Goal: Task Accomplishment & Management: Complete application form

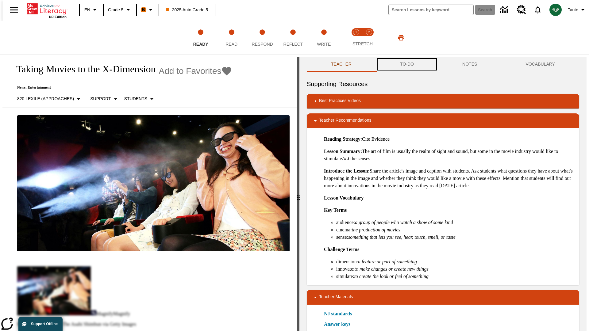
click at [407, 64] on button "TO-DO" at bounding box center [407, 64] width 62 height 15
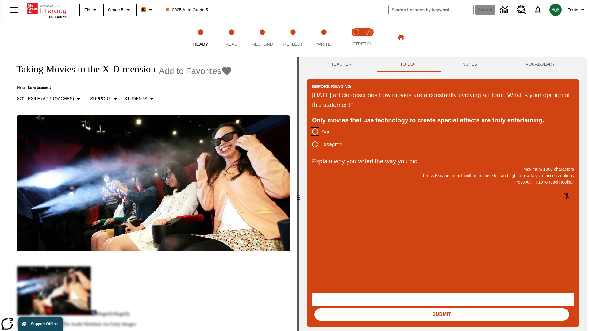
click at [313, 132] on input "Agree" at bounding box center [315, 131] width 13 height 13
radio input "true"
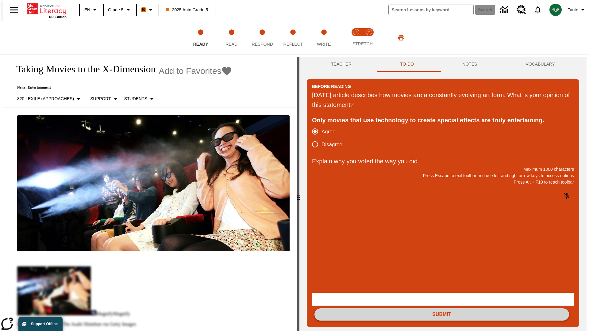
click at [442, 309] on button "Submit" at bounding box center [441, 315] width 255 height 12
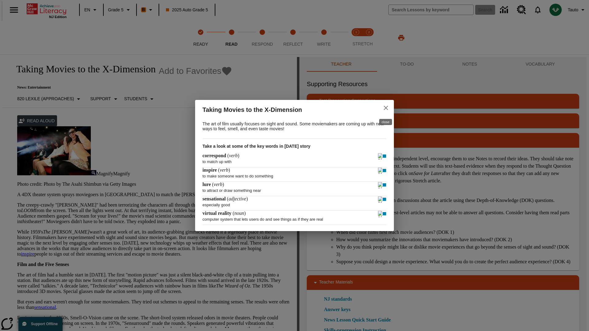
click at [386, 107] on icon "close" at bounding box center [386, 108] width 4 height 4
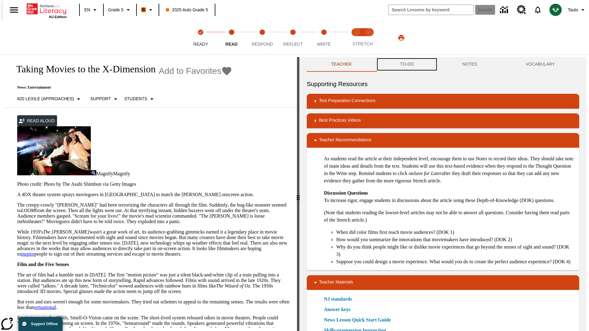
scroll to position [0, 0]
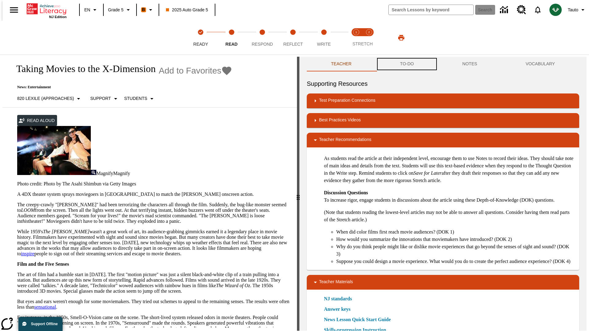
click at [407, 64] on button "TO-DO" at bounding box center [407, 64] width 62 height 15
